Goal: Task Accomplishment & Management: Use online tool/utility

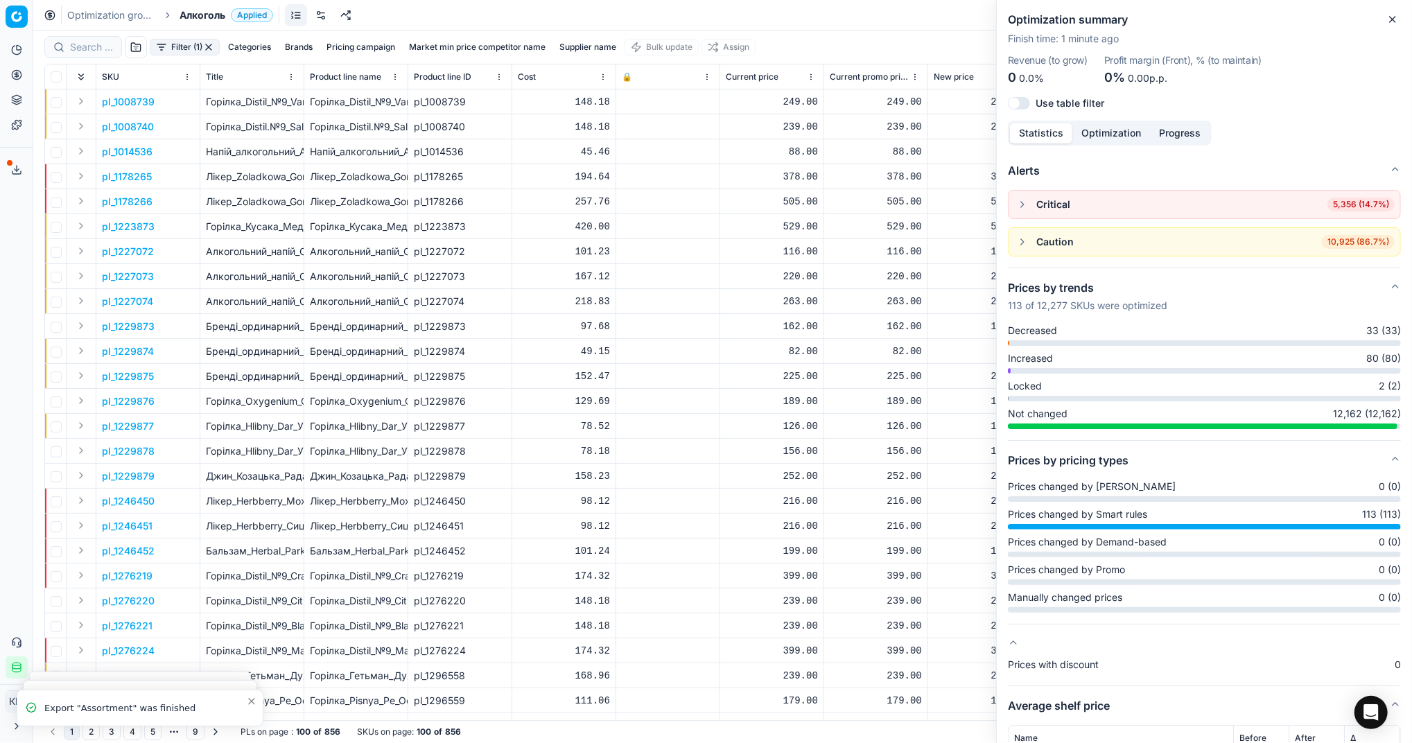
click at [931, 120] on div "Export service Name Type Status Size Start date Finish date Created by Компетер…" at bounding box center [706, 371] width 1412 height 743
click at [1392, 17] on icon "button" at bounding box center [1392, 19] width 11 height 11
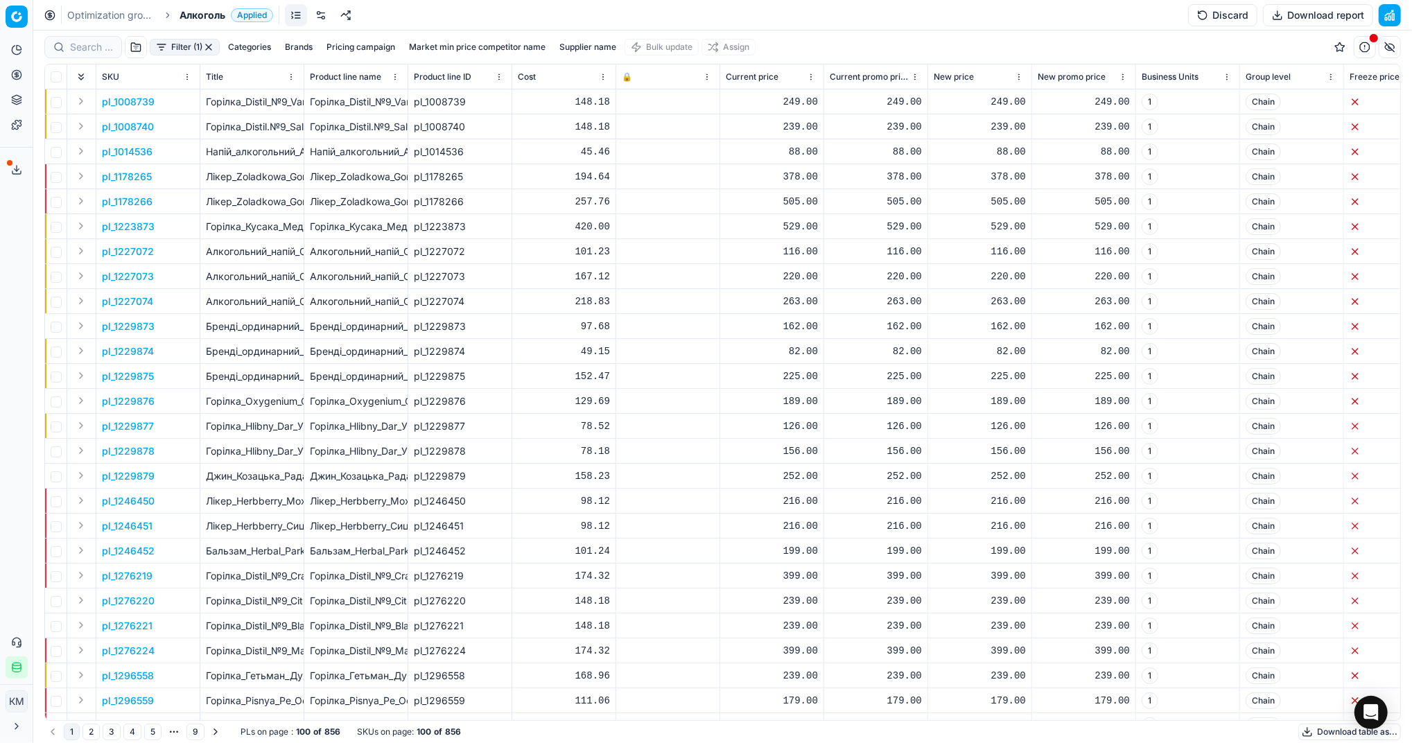
click at [1333, 729] on button "Download table as..." at bounding box center [1349, 732] width 103 height 17
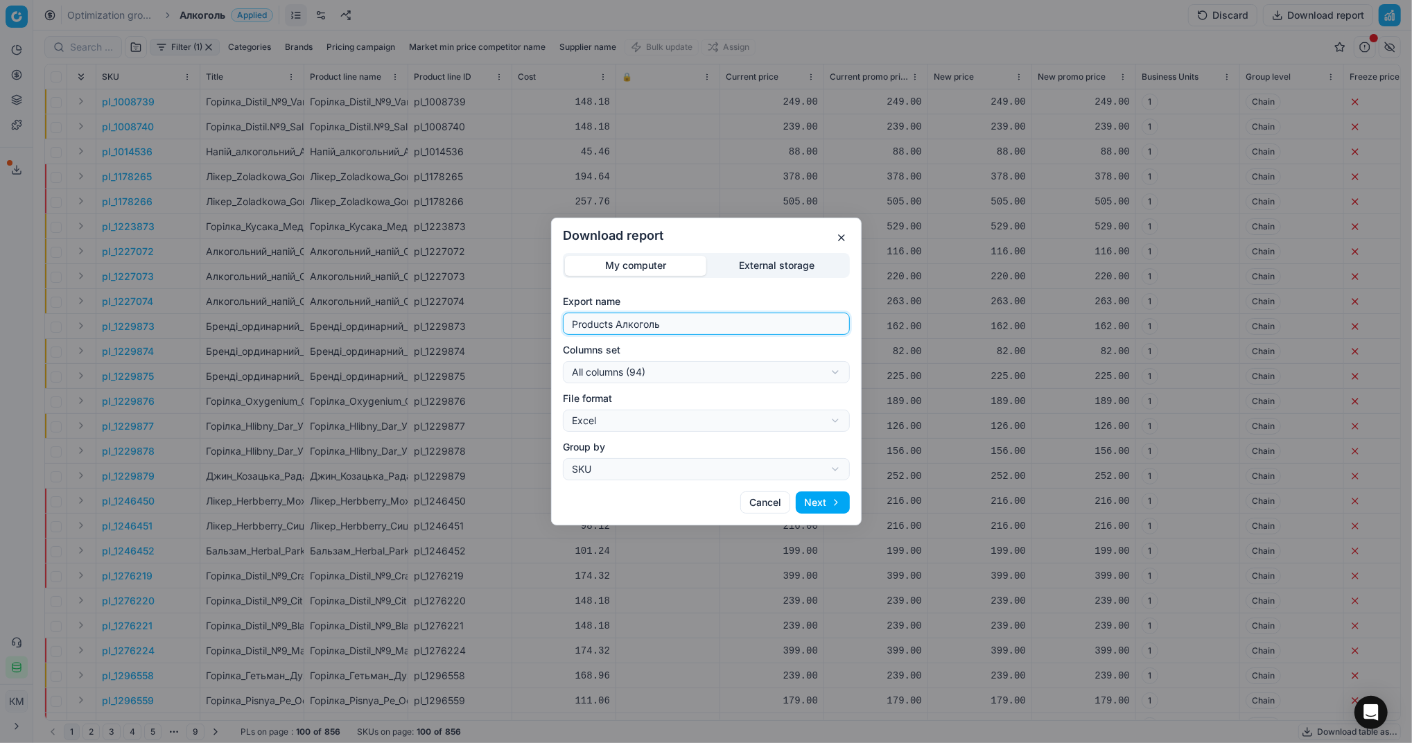
drag, startPoint x: 729, startPoint y: 325, endPoint x: 507, endPoint y: 322, distance: 221.8
click at [507, 322] on div "Download report My computer External storage Export name Products Алкоголь Colu…" at bounding box center [706, 371] width 1412 height 743
type input "Компетера [DATE]"
click at [837, 501] on button "Next" at bounding box center [823, 502] width 54 height 22
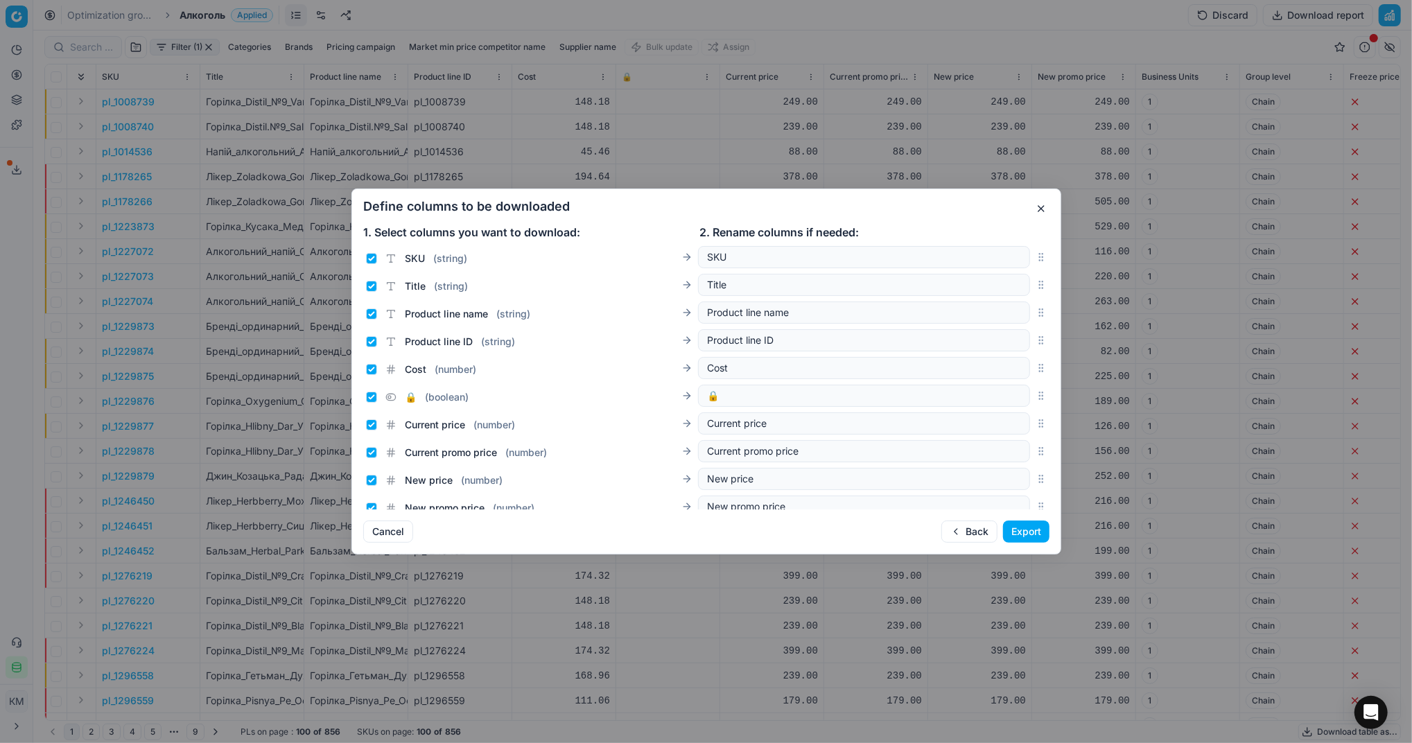
click at [1015, 527] on button "Export" at bounding box center [1026, 531] width 46 height 22
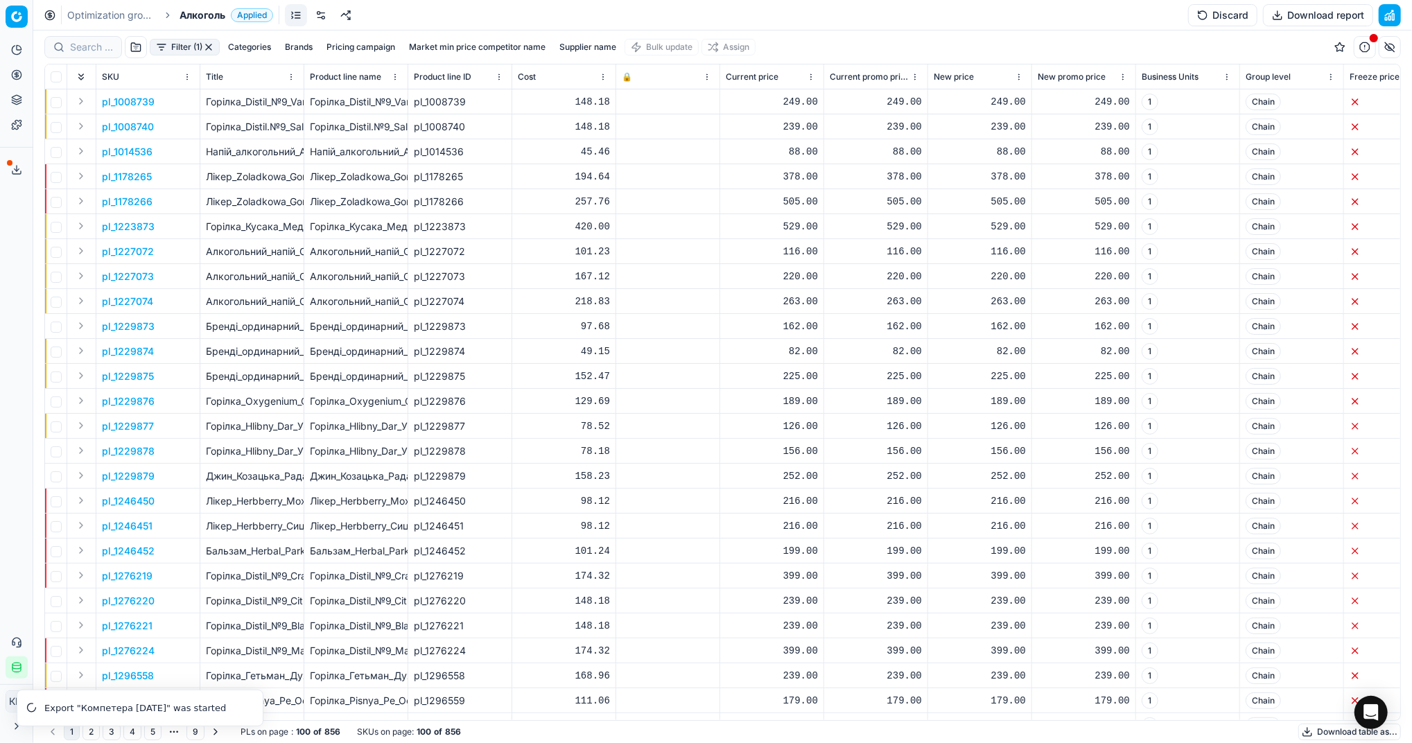
click at [22, 170] on button "Export service" at bounding box center [17, 170] width 22 height 22
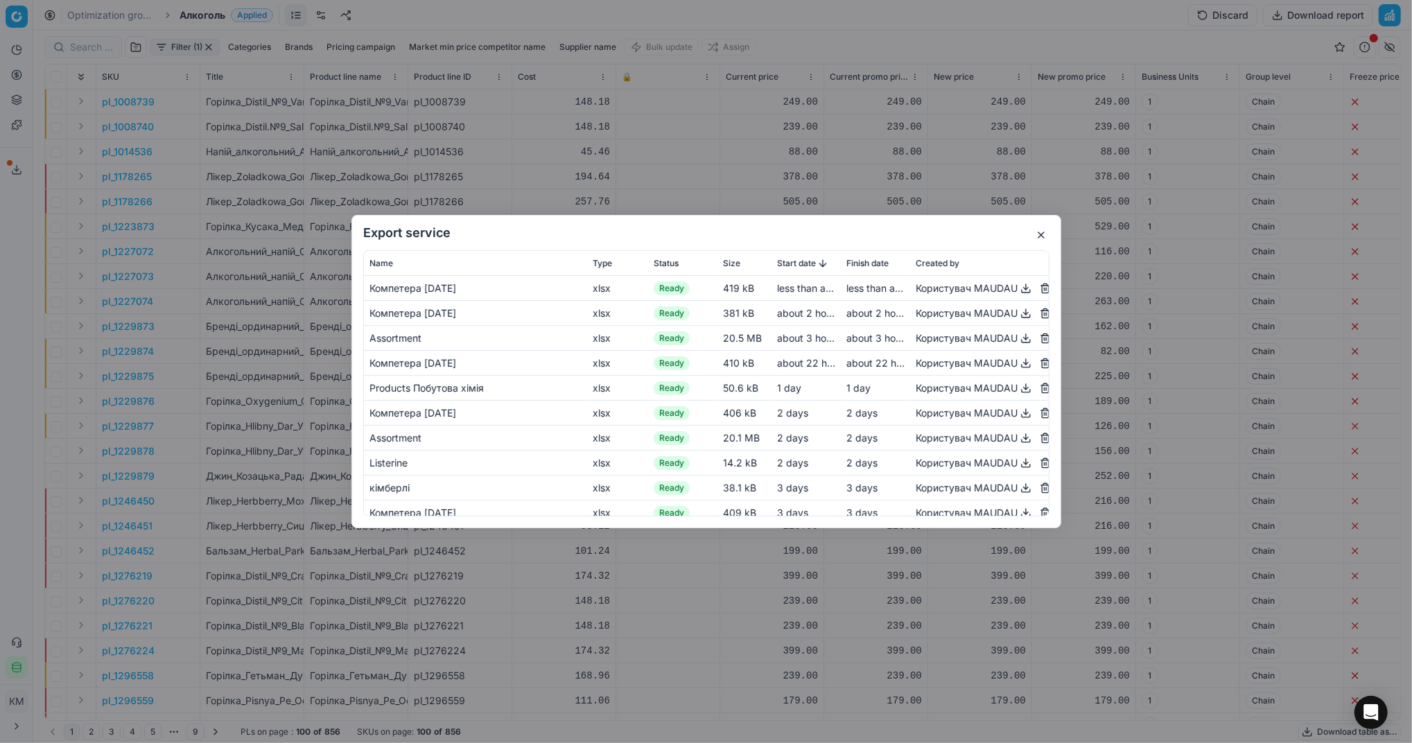
click at [1017, 286] on button "button" at bounding box center [1025, 288] width 17 height 17
drag, startPoint x: 228, startPoint y: 128, endPoint x: 53, endPoint y: 2, distance: 216.0
click at [228, 128] on div "Export service Name Type Status Size Start date Finish date Created by [PERSON_…" at bounding box center [706, 371] width 1412 height 743
